Goal: Communication & Community: Answer question/provide support

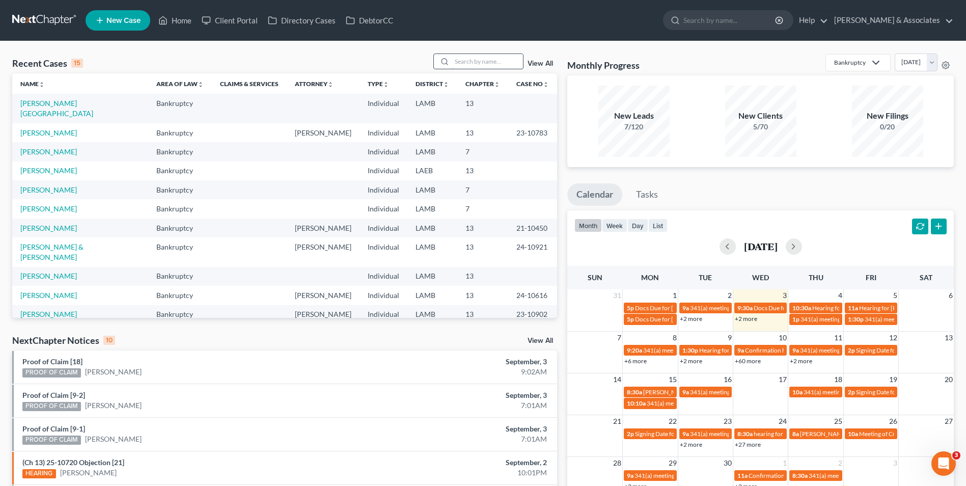
click at [491, 64] on input "search" at bounding box center [487, 61] width 71 height 15
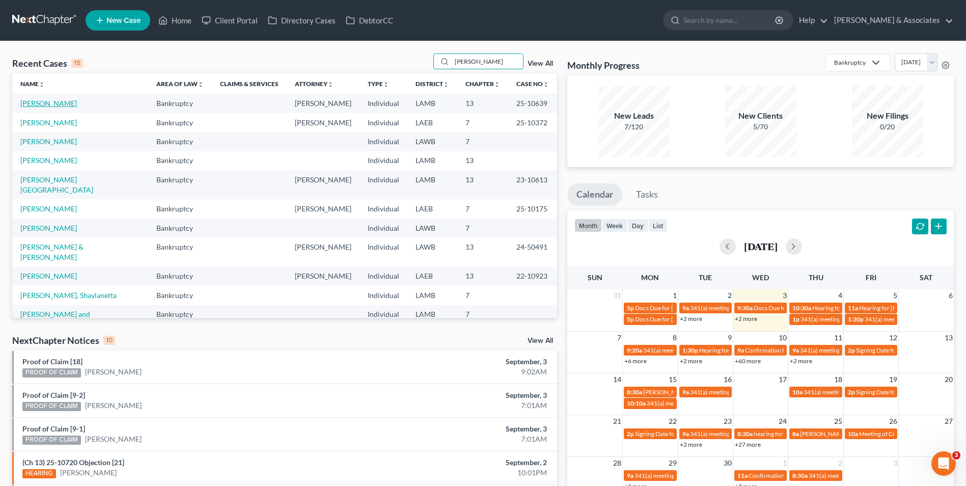
type input "[PERSON_NAME]"
click at [44, 102] on link "[PERSON_NAME]" at bounding box center [48, 103] width 57 height 9
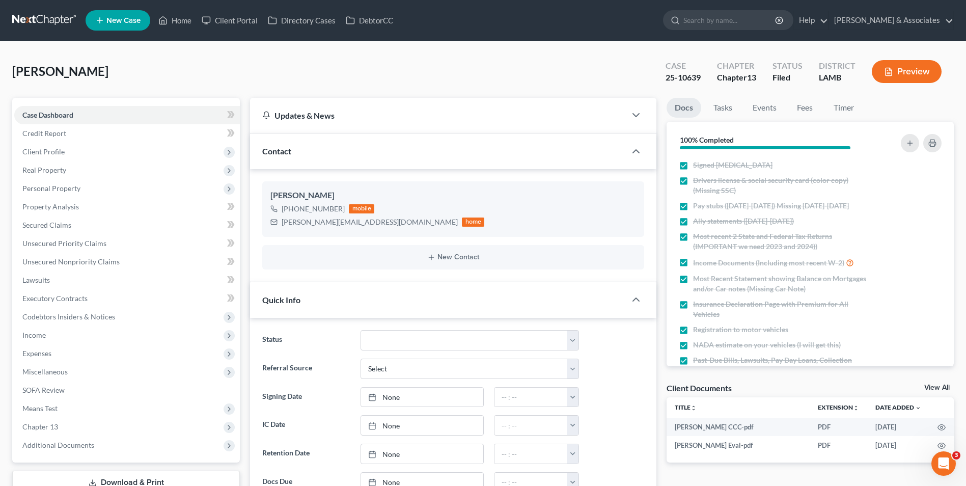
scroll to position [2138, 0]
click at [727, 24] on input "search" at bounding box center [730, 20] width 93 height 19
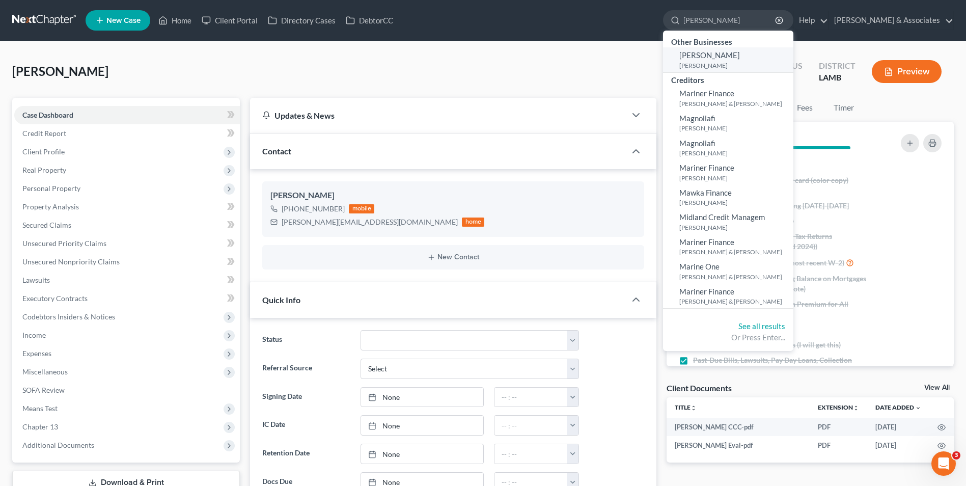
type input "[PERSON_NAME]"
click at [732, 58] on span "[PERSON_NAME]" at bounding box center [710, 54] width 61 height 9
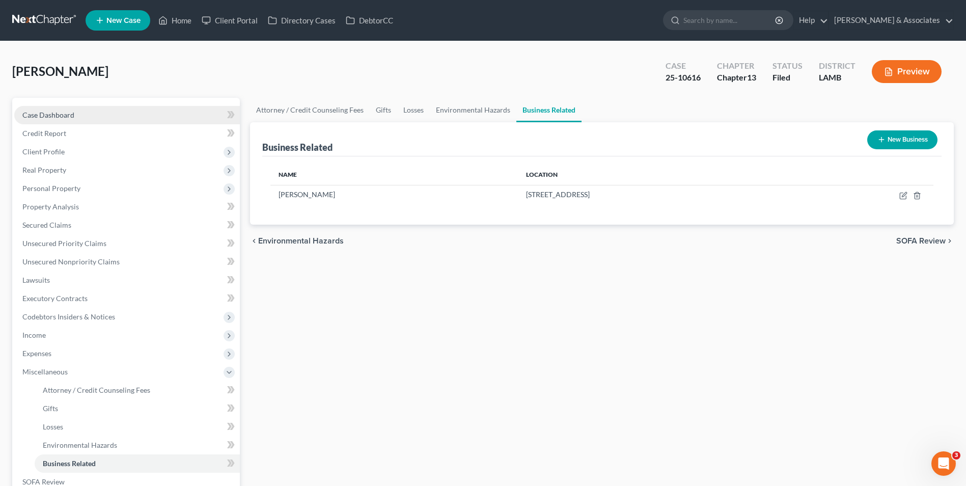
click at [169, 115] on link "Case Dashboard" at bounding box center [127, 115] width 226 height 18
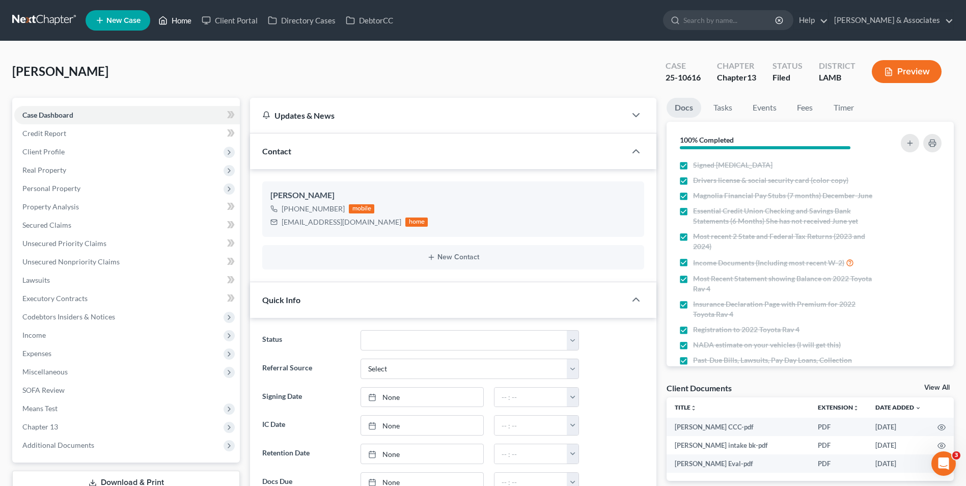
click at [179, 19] on link "Home" at bounding box center [174, 20] width 43 height 18
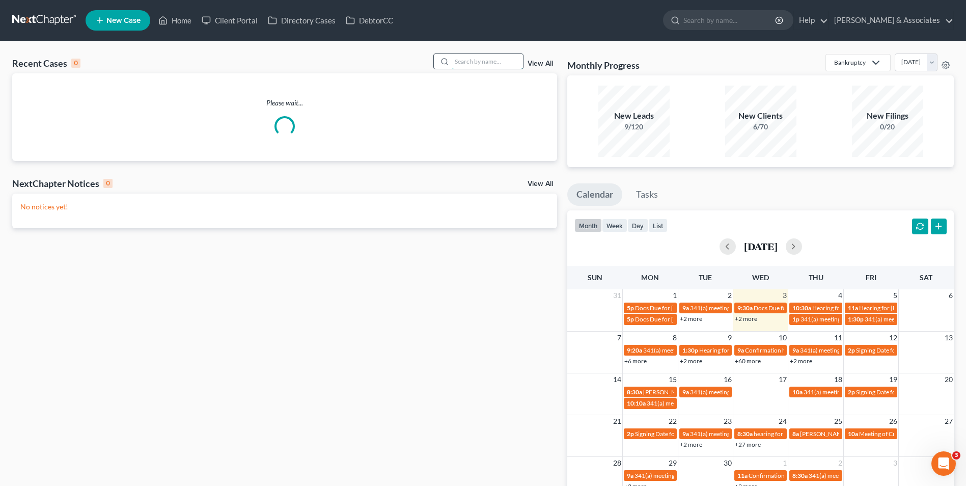
click at [470, 60] on input "search" at bounding box center [487, 61] width 71 height 15
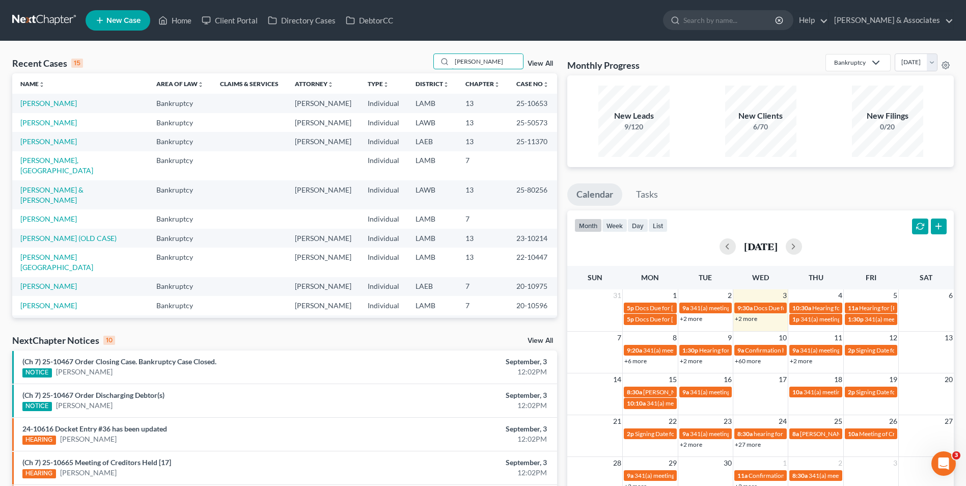
type input "[PERSON_NAME]"
drag, startPoint x: 503, startPoint y: 54, endPoint x: 432, endPoint y: 57, distance: 70.9
click at [432, 57] on div "Recent Cases 15 [PERSON_NAME] View All" at bounding box center [284, 63] width 545 height 20
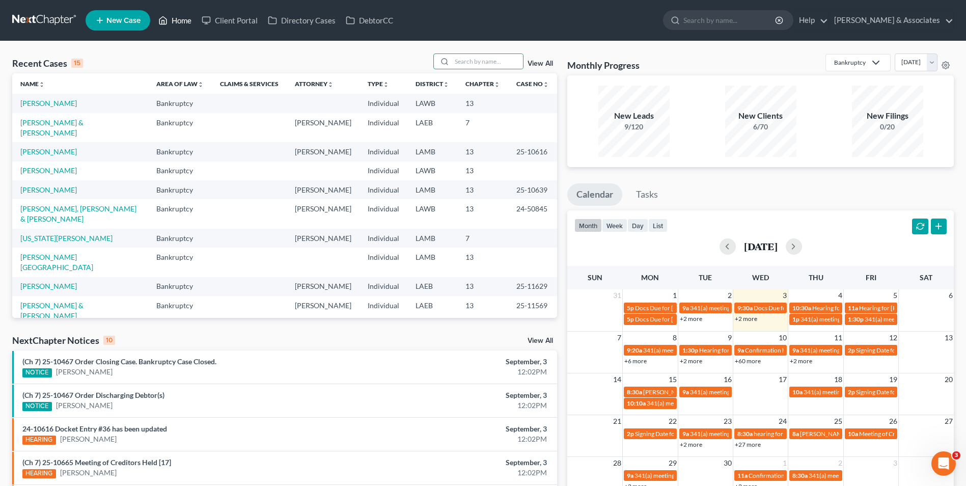
click at [177, 21] on link "Home" at bounding box center [174, 20] width 43 height 18
click at [42, 147] on link "[PERSON_NAME]" at bounding box center [48, 151] width 57 height 9
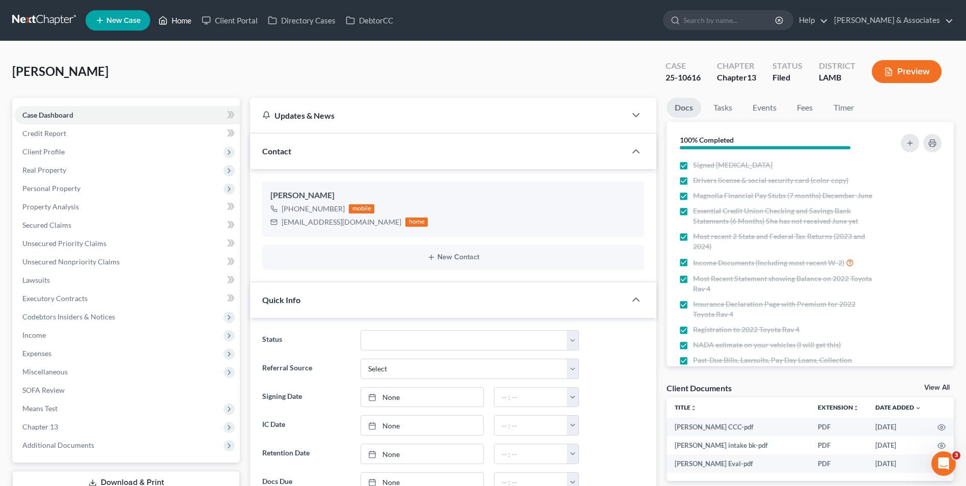
click at [172, 17] on link "Home" at bounding box center [174, 20] width 43 height 18
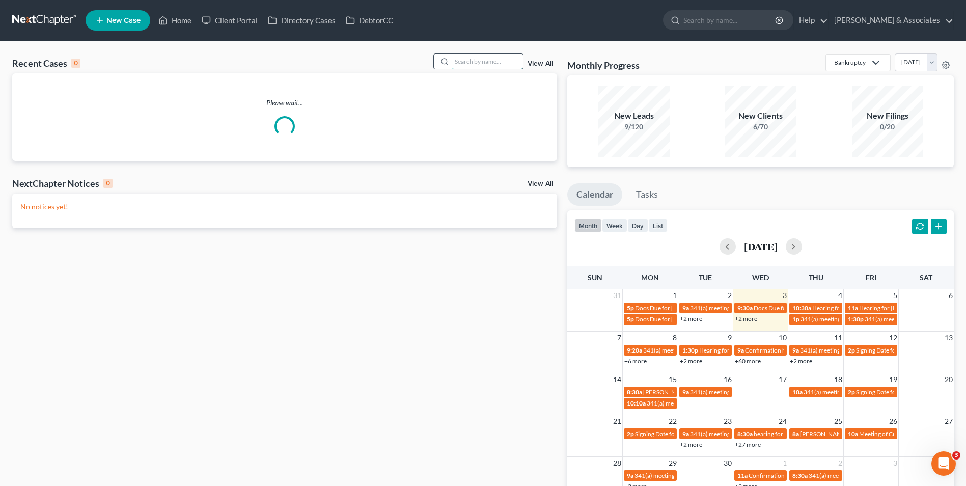
click at [510, 60] on input "search" at bounding box center [487, 61] width 71 height 15
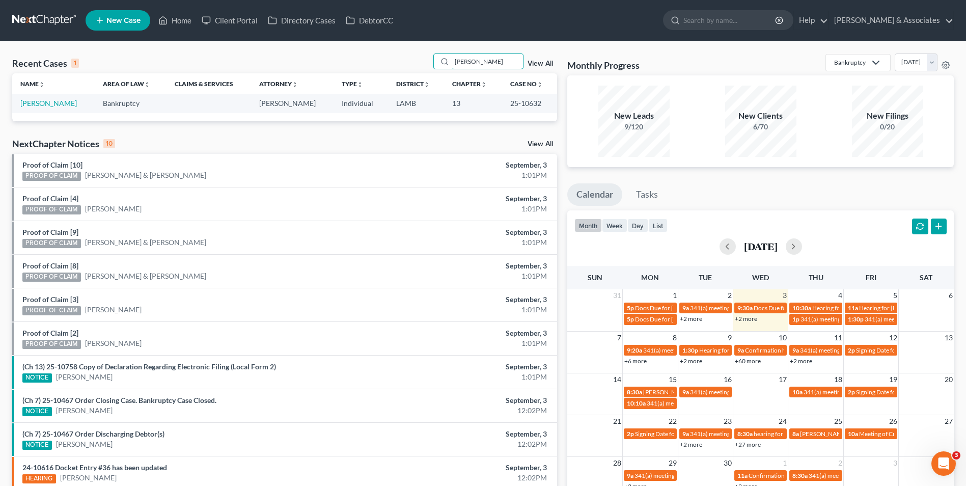
drag, startPoint x: 511, startPoint y: 60, endPoint x: 427, endPoint y: 57, distance: 84.1
click at [427, 57] on div "Recent Cases 1 [PERSON_NAME] View All" at bounding box center [284, 63] width 545 height 20
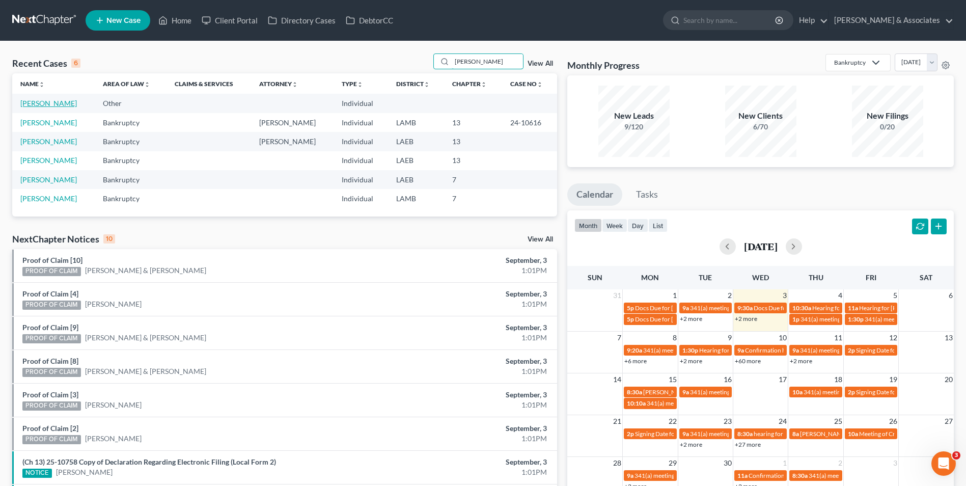
type input "[PERSON_NAME]"
click at [46, 102] on link "[PERSON_NAME]" at bounding box center [48, 103] width 57 height 9
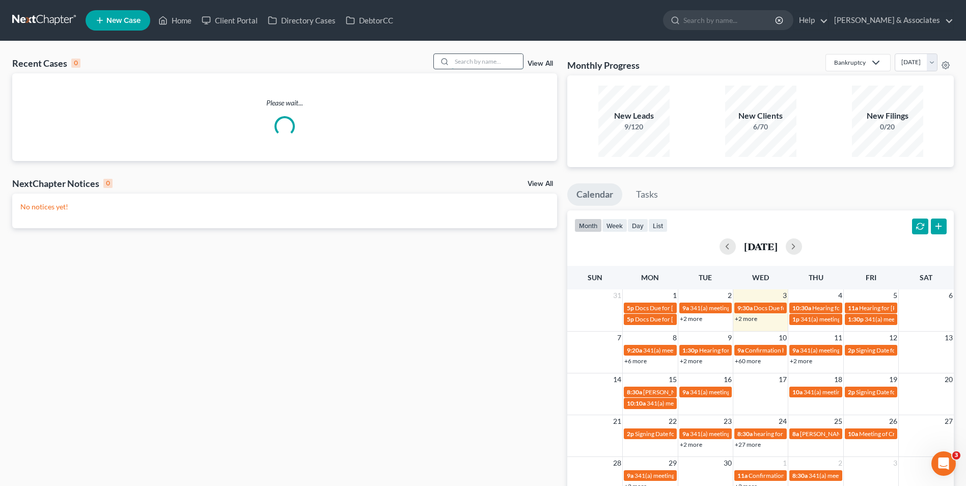
click at [487, 61] on input "search" at bounding box center [487, 61] width 71 height 15
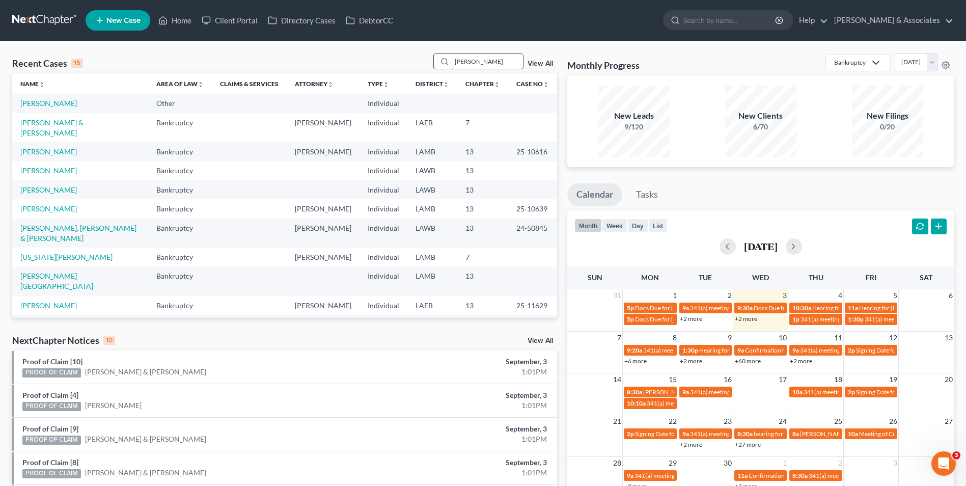
type input "[PERSON_NAME]"
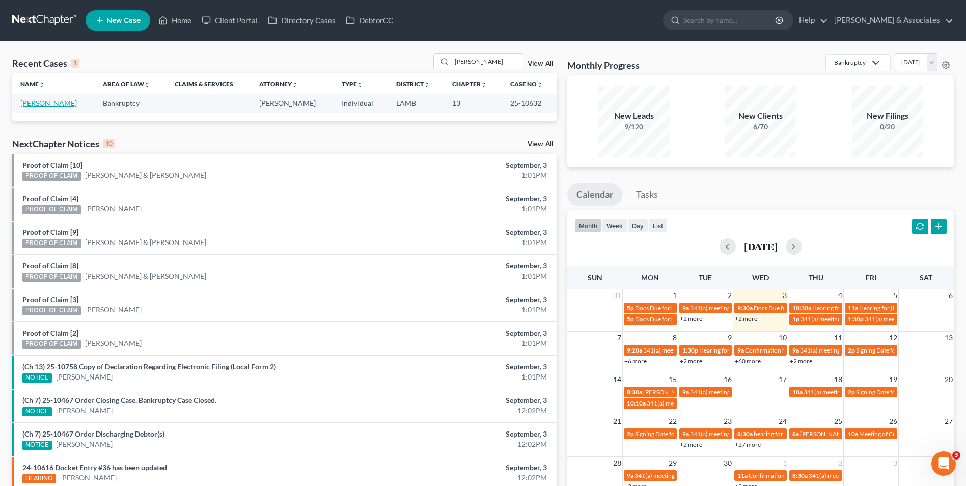
click at [25, 104] on link "[PERSON_NAME]" at bounding box center [48, 103] width 57 height 9
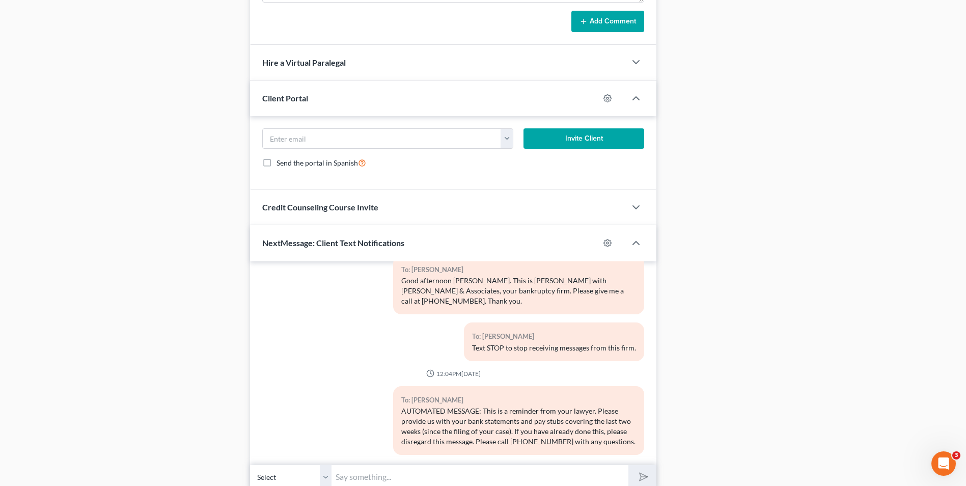
scroll to position [810, 0]
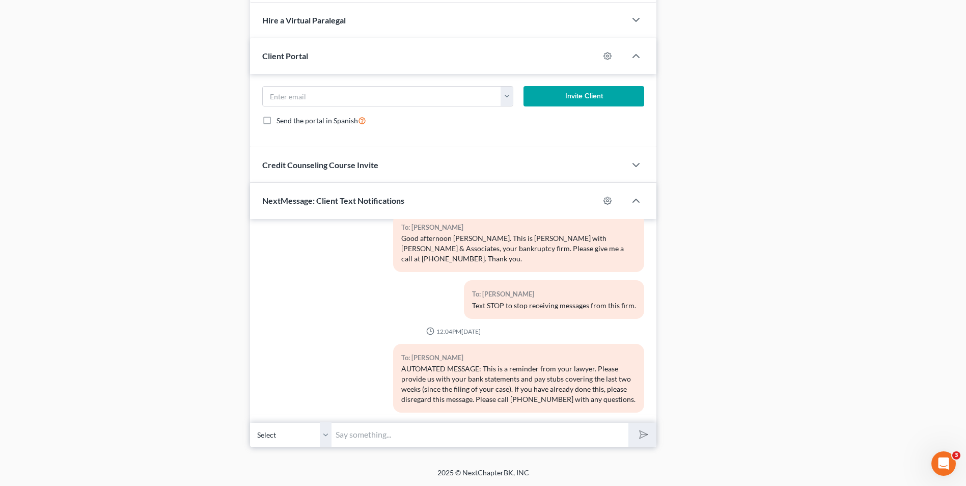
click at [415, 437] on input "text" at bounding box center [480, 434] width 297 height 25
click at [567, 408] on div "To: [PERSON_NAME] AUTOMATED MESSAGE: This is a reminder from your lawyer. Pleas…" at bounding box center [518, 382] width 261 height 77
select select "0"
click at [525, 437] on input "text" at bounding box center [480, 434] width 297 height 25
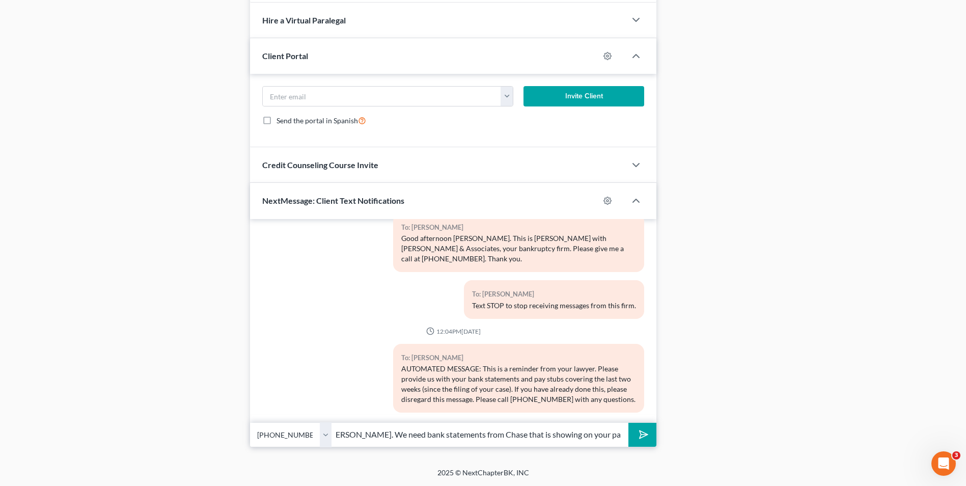
scroll to position [0, 0]
click at [593, 440] on input "[PERSON_NAME], This is Attorney [PERSON_NAME]. We need bank statements from Cha…" at bounding box center [480, 434] width 297 height 25
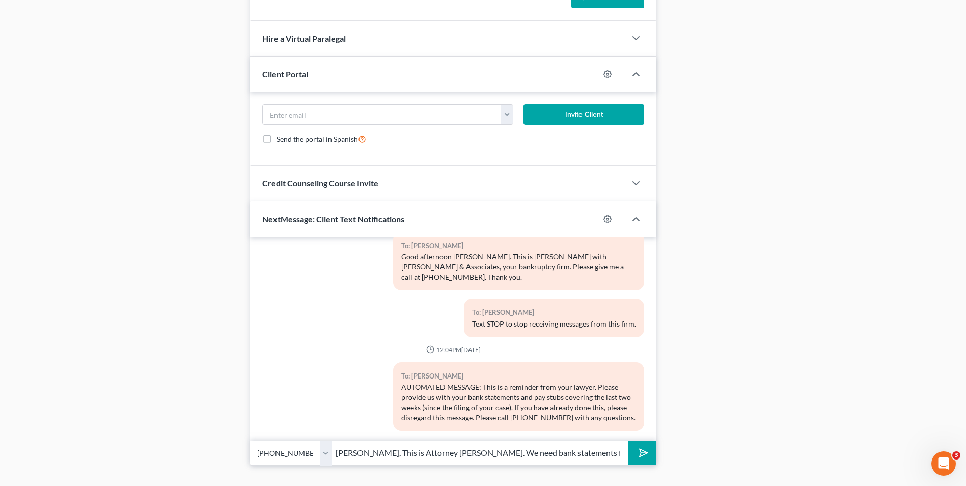
scroll to position [810, 0]
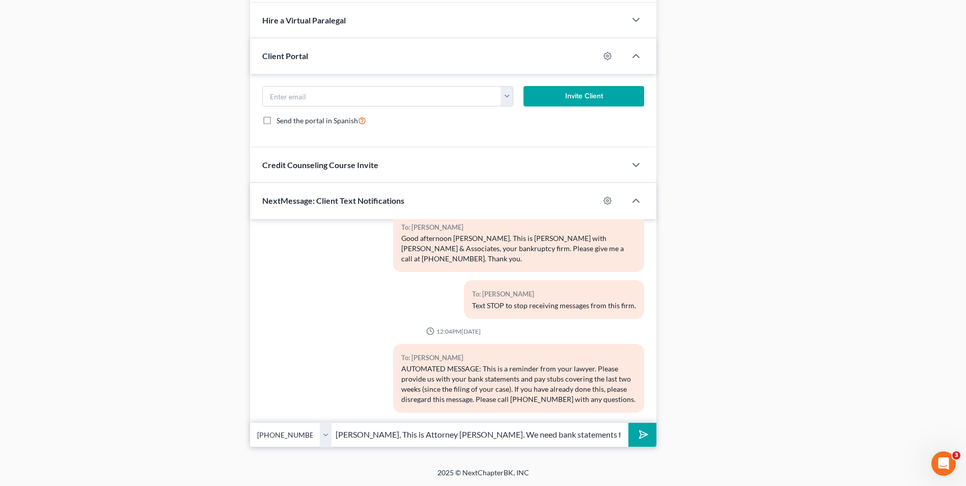
click at [595, 439] on input "[PERSON_NAME], This is Attorney [PERSON_NAME]. We need bank statements from Cha…" at bounding box center [480, 434] width 297 height 25
type input "[PERSON_NAME], This is Attorney [PERSON_NAME]. We need bank statements from Cha…"
click at [639, 438] on icon "submit" at bounding box center [642, 434] width 14 height 14
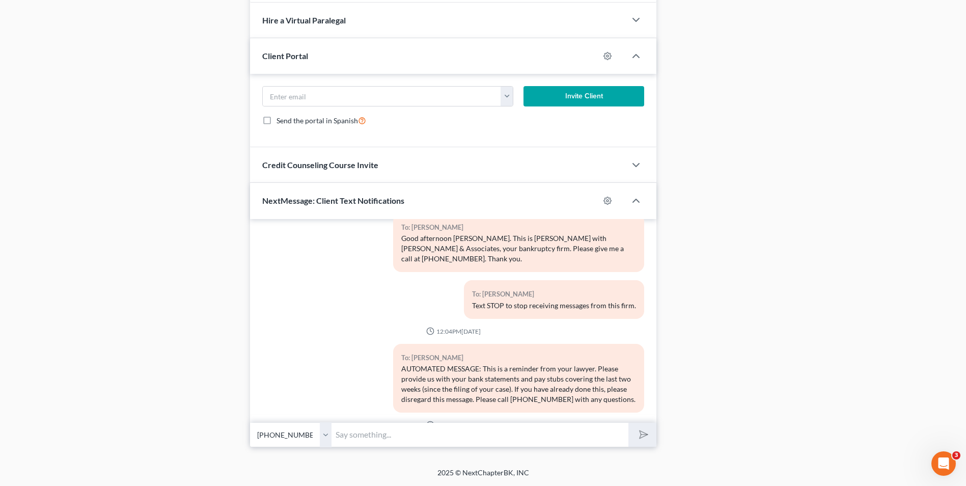
scroll to position [119, 0]
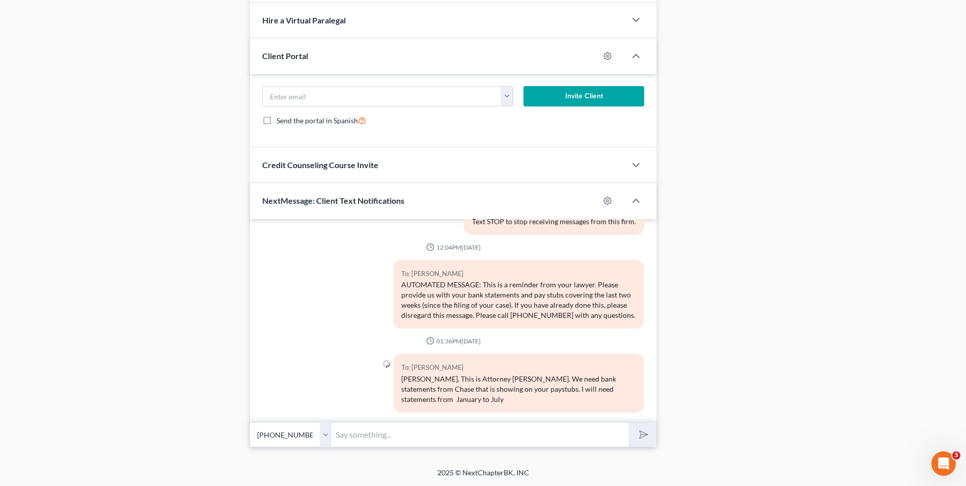
click at [398, 431] on input "text" at bounding box center [480, 434] width 297 height 25
type input "We also need the Pathward statement from July"
click at [629, 423] on button "submit" at bounding box center [643, 435] width 28 height 24
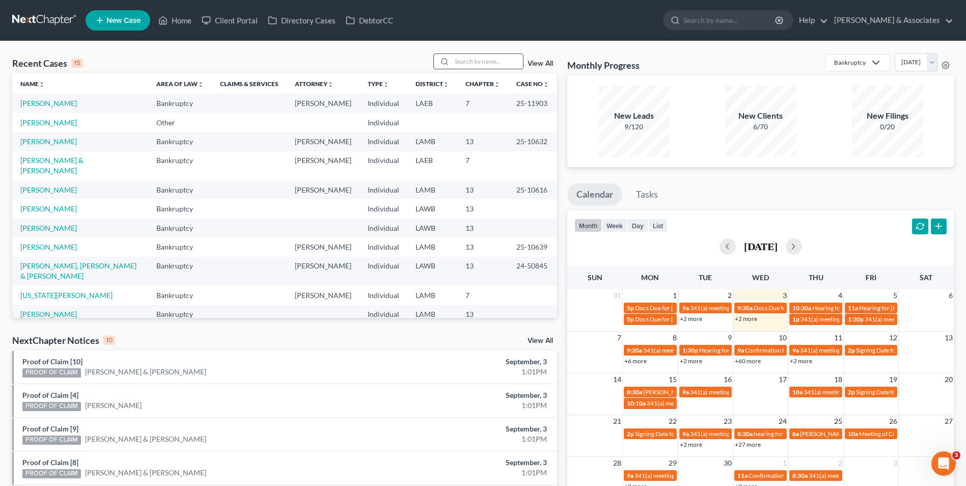
click at [463, 68] on input "search" at bounding box center [487, 61] width 71 height 15
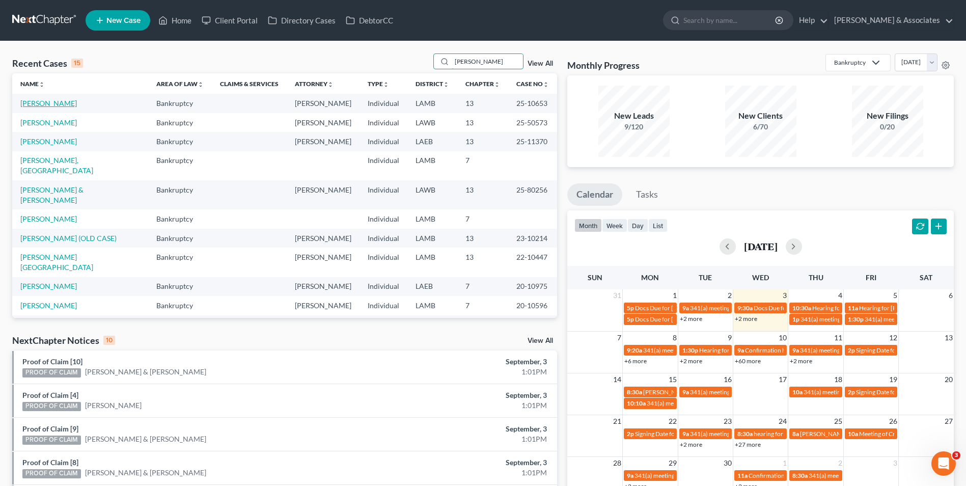
type input "[PERSON_NAME]"
click at [38, 106] on link "[PERSON_NAME]" at bounding box center [48, 103] width 57 height 9
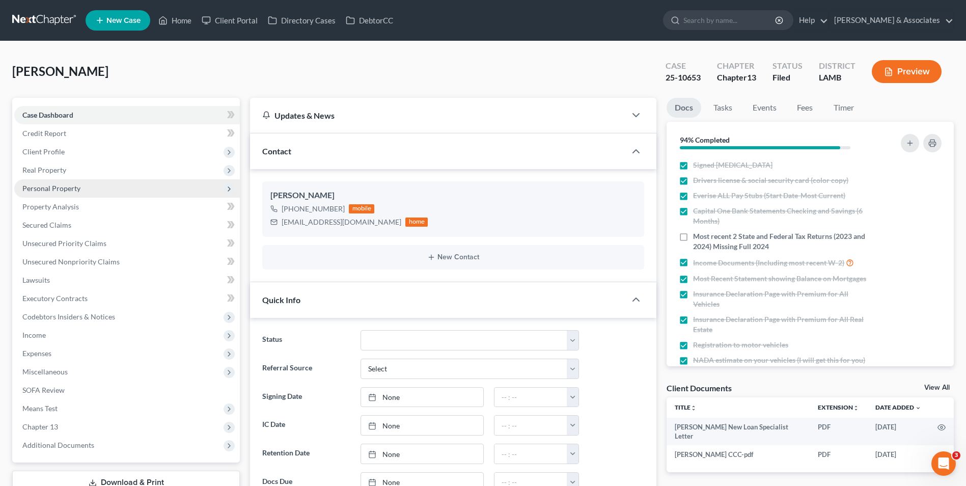
scroll to position [1447, 0]
click at [52, 389] on span "SOFA Review" at bounding box center [43, 390] width 42 height 9
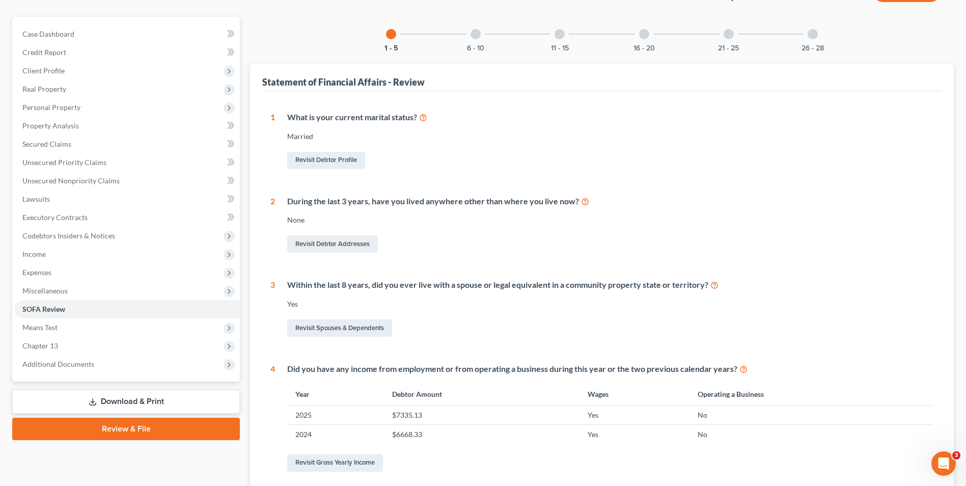
scroll to position [51, 0]
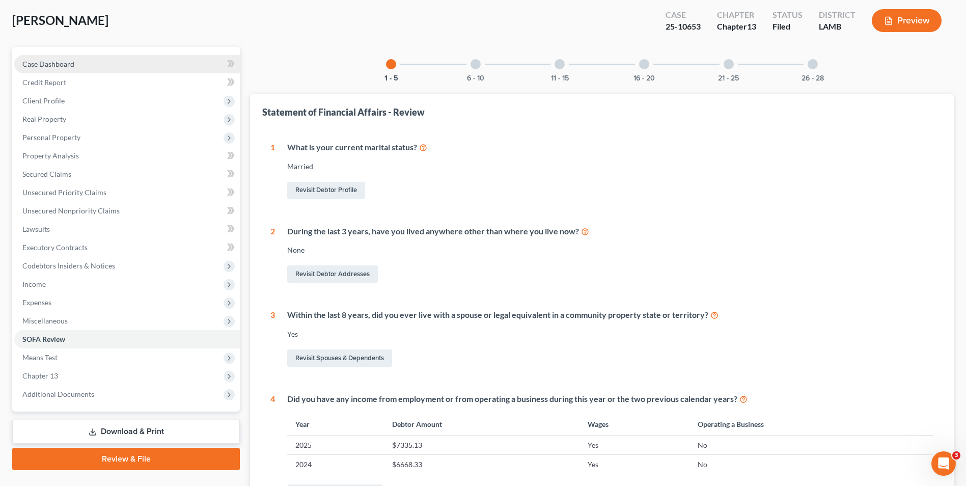
click at [56, 63] on span "Case Dashboard" at bounding box center [48, 64] width 52 height 9
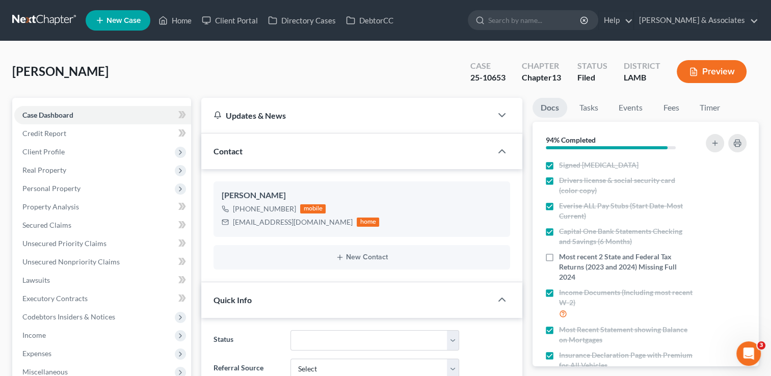
scroll to position [1508, 0]
click at [183, 21] on link "Home" at bounding box center [174, 20] width 43 height 18
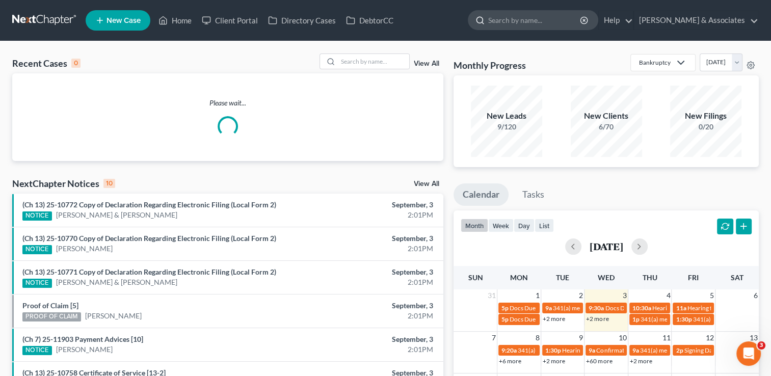
click at [547, 19] on input "search" at bounding box center [534, 20] width 93 height 19
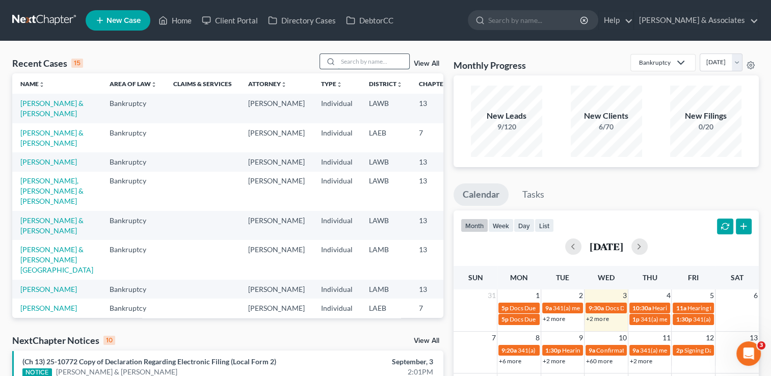
click at [364, 64] on input "search" at bounding box center [373, 61] width 71 height 15
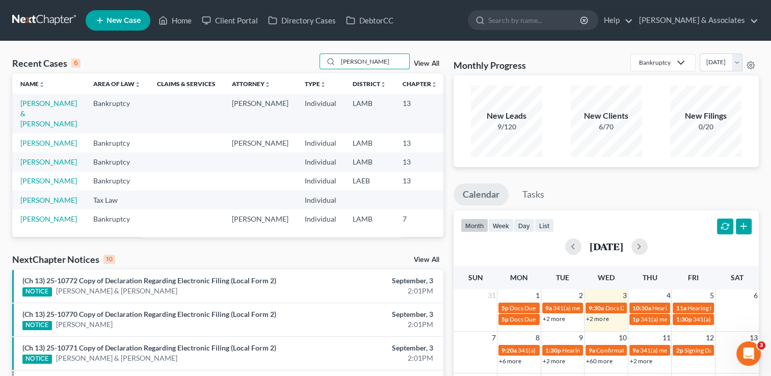
drag, startPoint x: 364, startPoint y: 64, endPoint x: 120, endPoint y: 90, distance: 245.4
click at [120, 90] on div "Recent Cases 6 [PERSON_NAME] View All Name unfold_more expand_more expand_less …" at bounding box center [227, 144] width 431 height 183
type input "[PERSON_NAME]"
click at [32, 113] on link "[PERSON_NAME] & [PERSON_NAME]" at bounding box center [48, 113] width 57 height 29
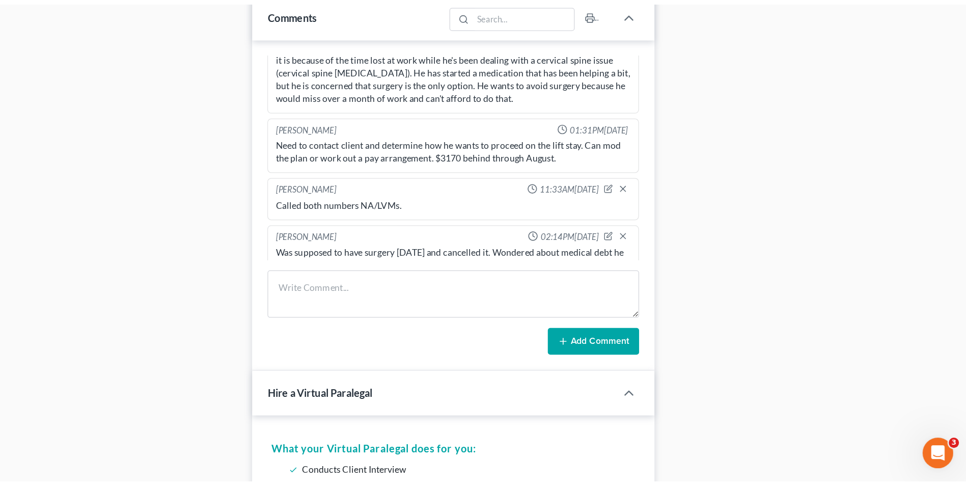
scroll to position [1791, 0]
